Goal: Complete application form: Complete application form

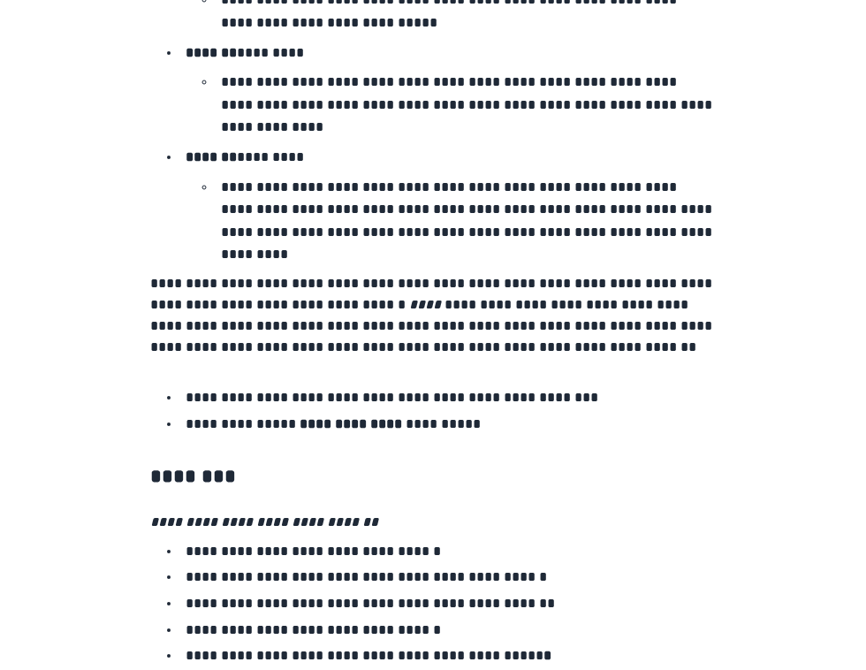
scroll to position [3000, 0]
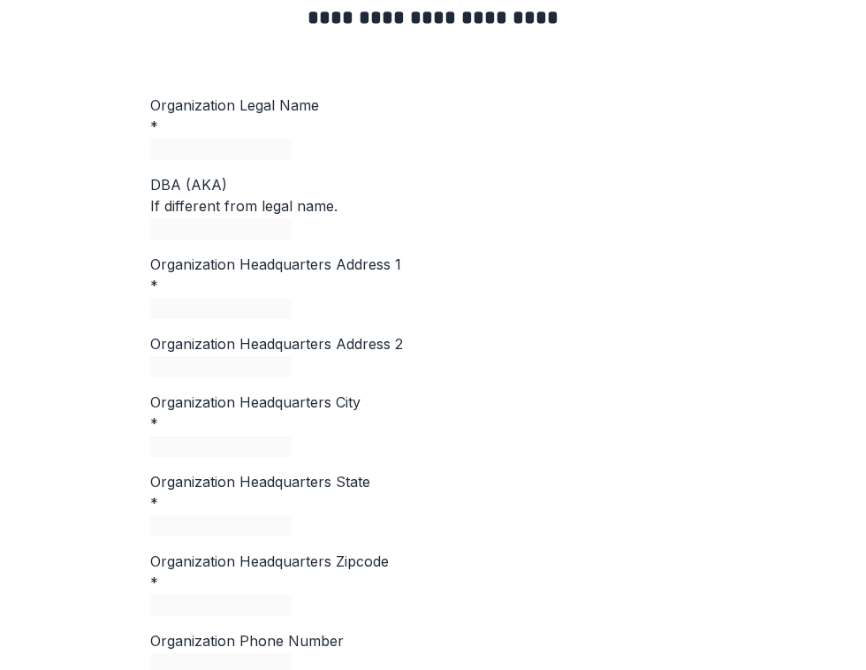
scroll to position [0, 0]
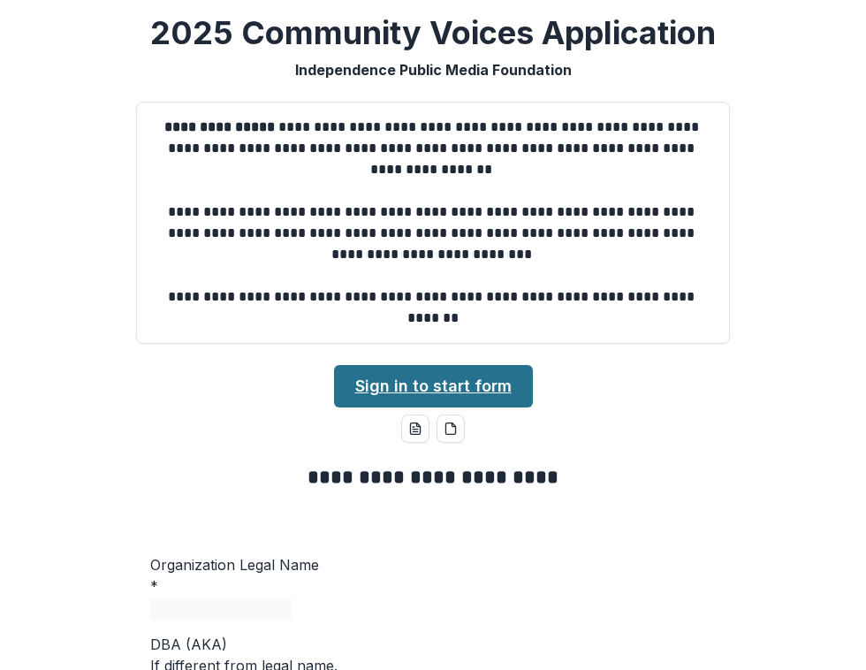
click at [442, 388] on link "Sign in to start form" at bounding box center [433, 386] width 199 height 42
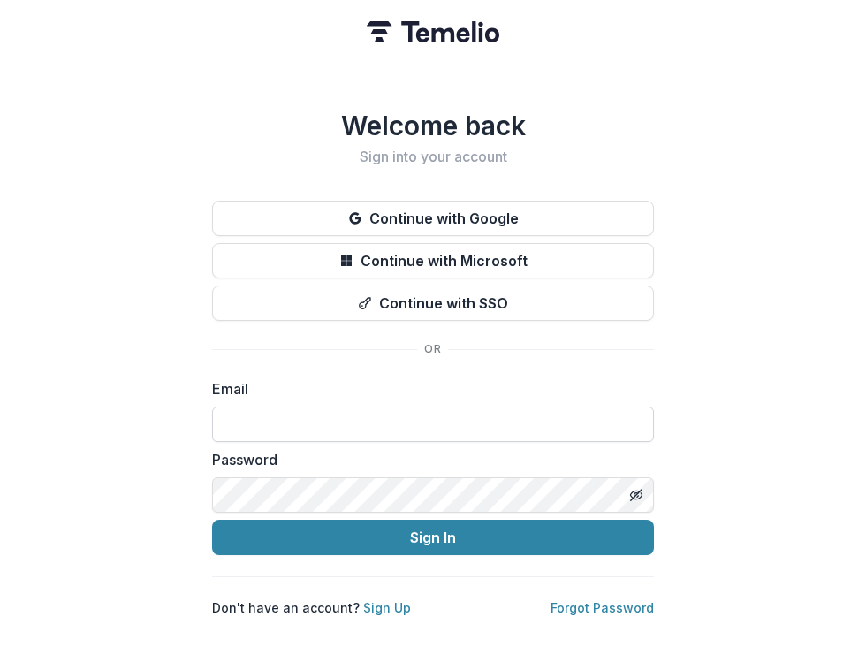
click at [430, 410] on input at bounding box center [433, 423] width 442 height 35
click at [0, 669] on com-1password-button at bounding box center [0, 670] width 0 height 0
